Goal: Information Seeking & Learning: Learn about a topic

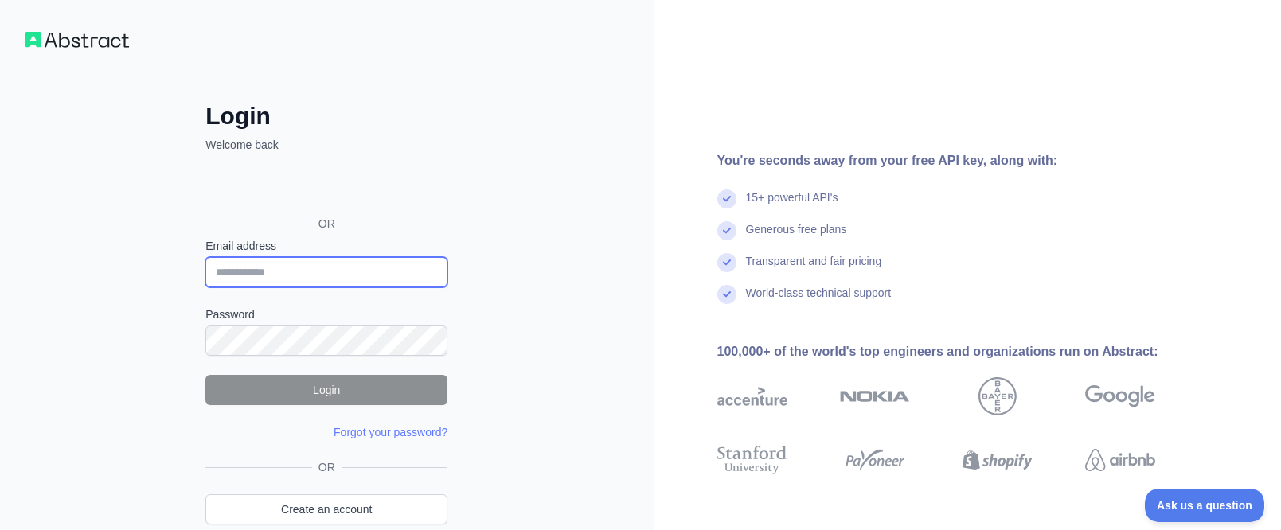
click at [339, 273] on input "Email address" at bounding box center [326, 272] width 242 height 30
type input "**********"
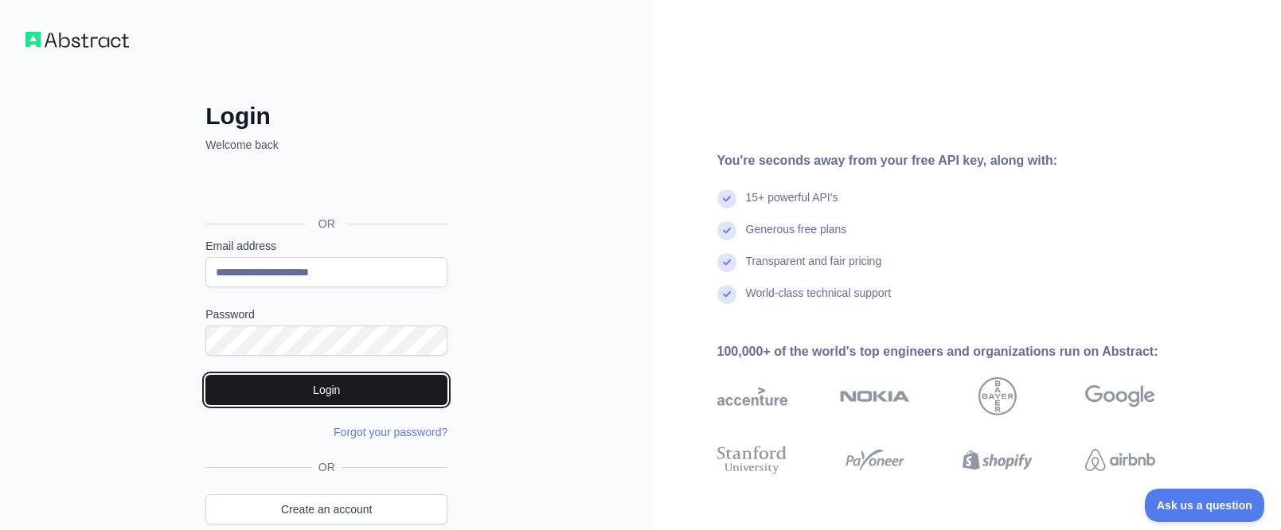
click at [295, 391] on button "Login" at bounding box center [326, 390] width 242 height 30
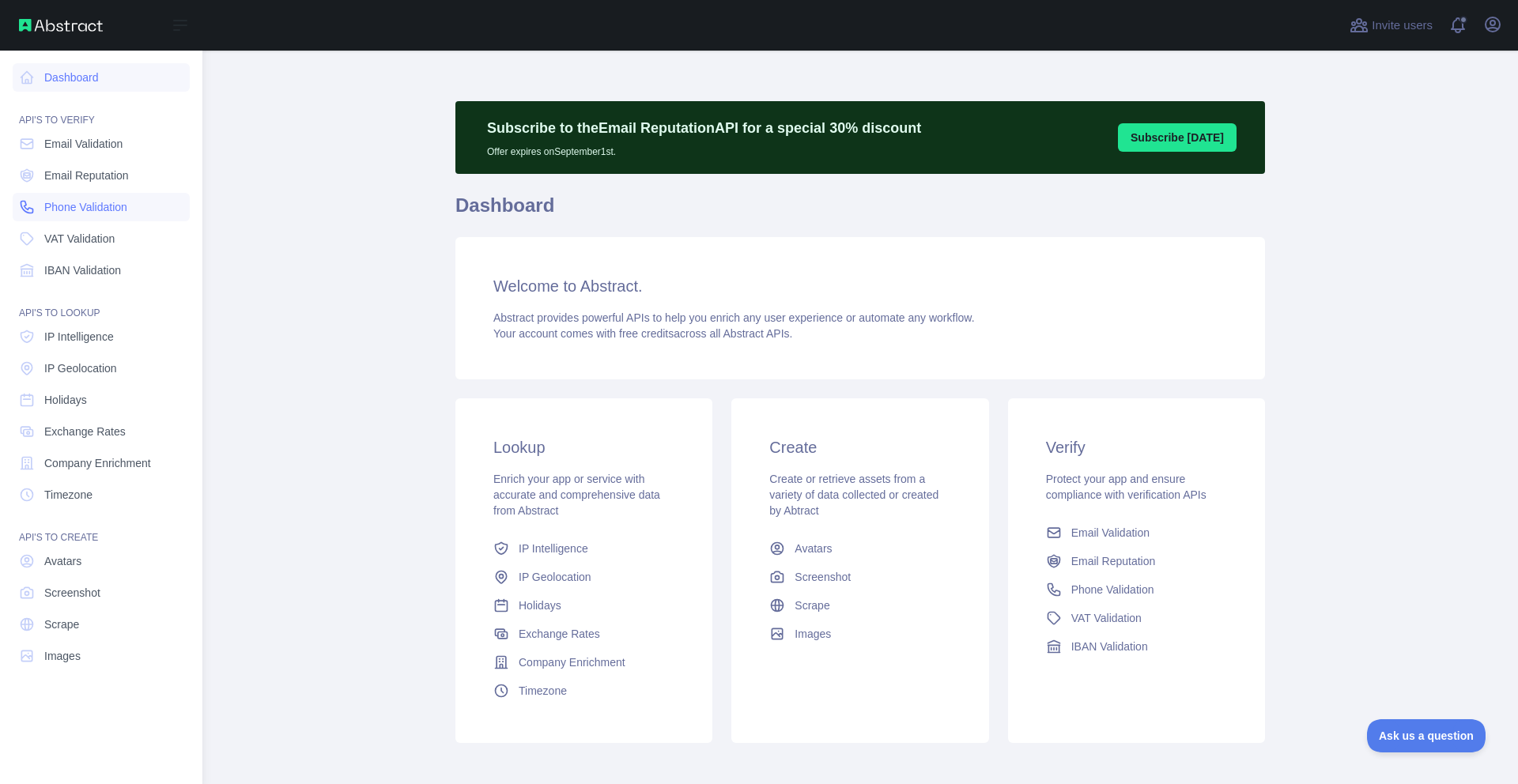
click at [59, 201] on span "Phone Validation" at bounding box center [86, 207] width 83 height 16
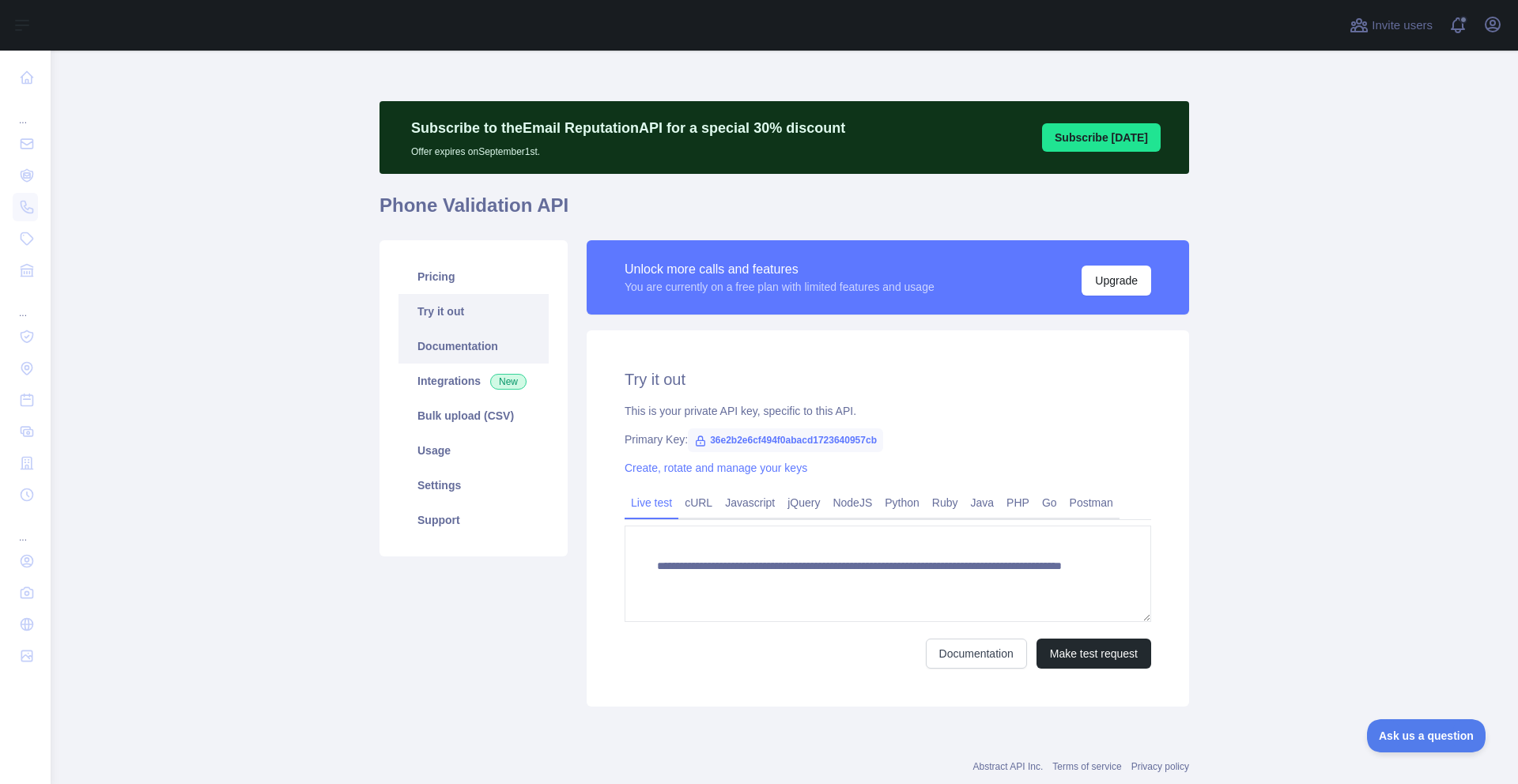
click at [454, 351] on link "Documentation" at bounding box center [473, 345] width 150 height 35
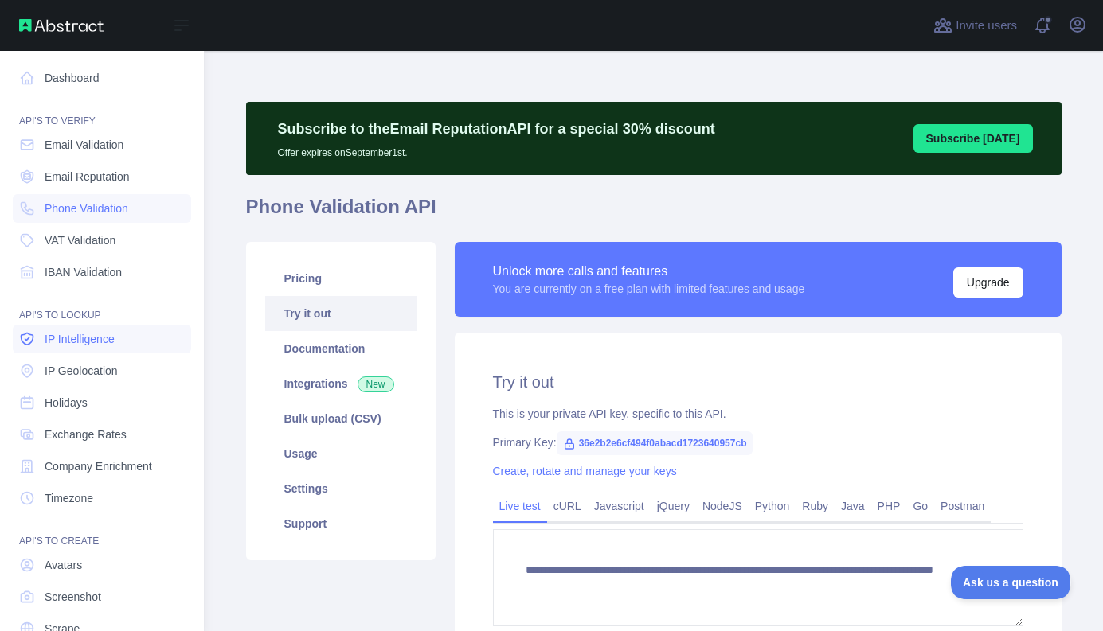
click at [75, 340] on span "IP Intelligence" at bounding box center [80, 339] width 70 height 16
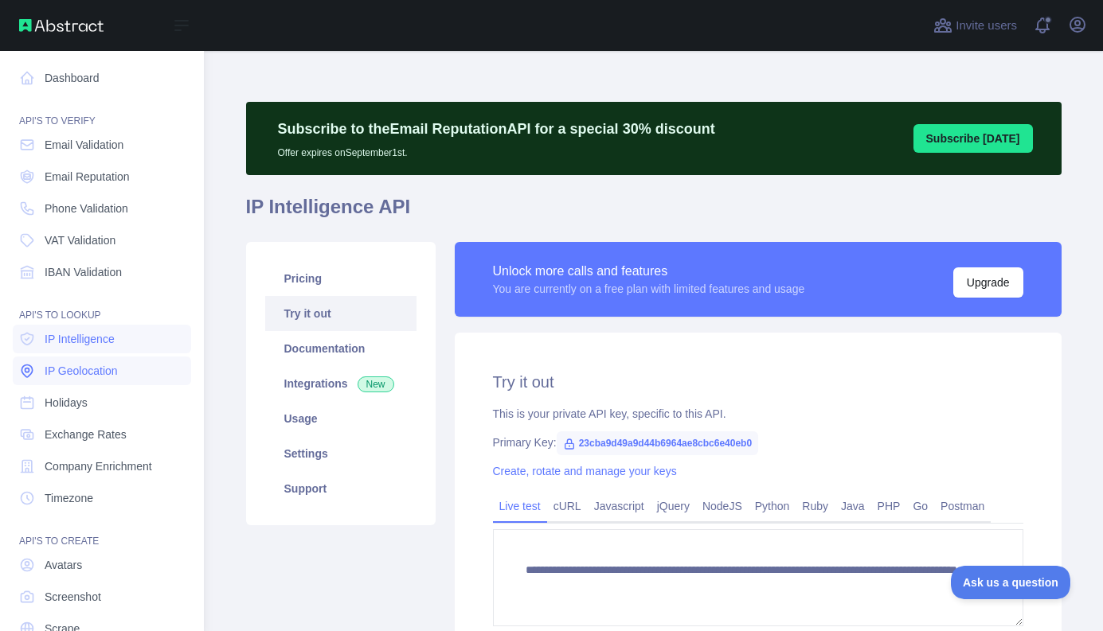
click at [84, 367] on span "IP Geolocation" at bounding box center [81, 371] width 73 height 16
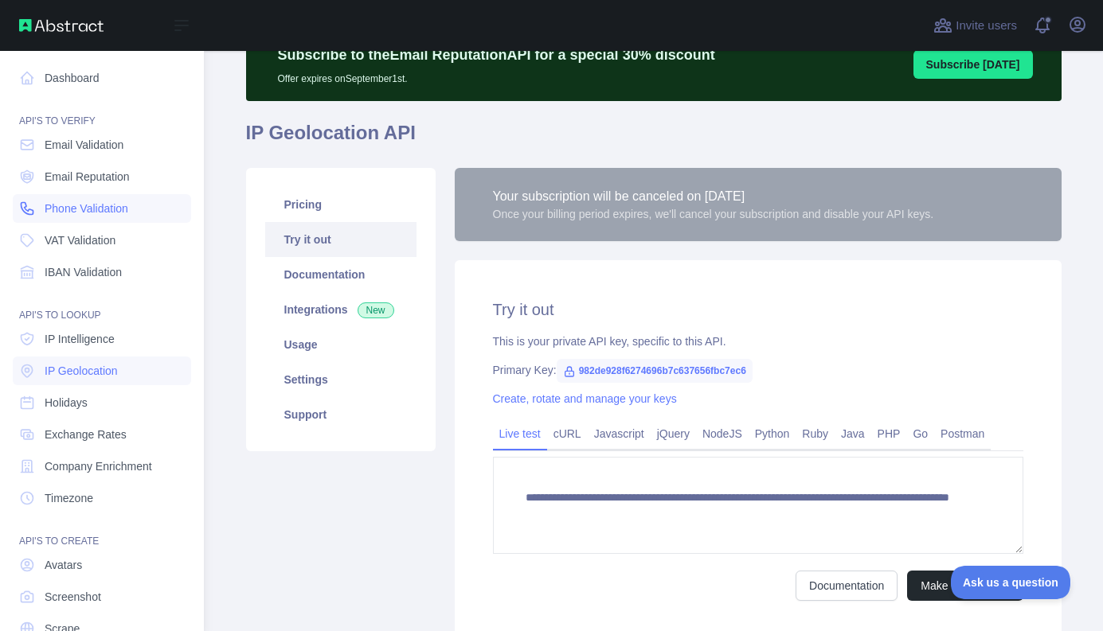
click at [93, 212] on span "Phone Validation" at bounding box center [87, 209] width 84 height 16
